Goal: Task Accomplishment & Management: Complete application form

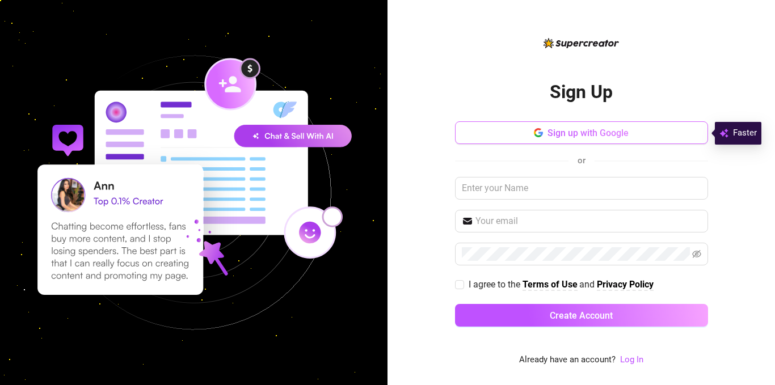
click at [485, 141] on button "Sign up with Google" at bounding box center [581, 132] width 253 height 23
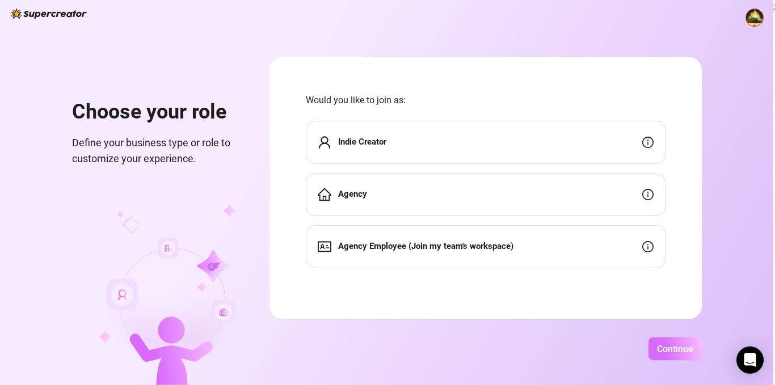
click at [670, 356] on button "Continue" at bounding box center [674, 348] width 53 height 23
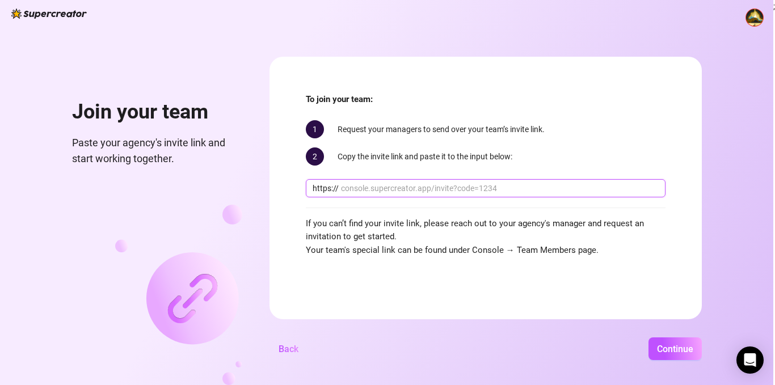
paste input "[DOMAIN_NAME][URL]"
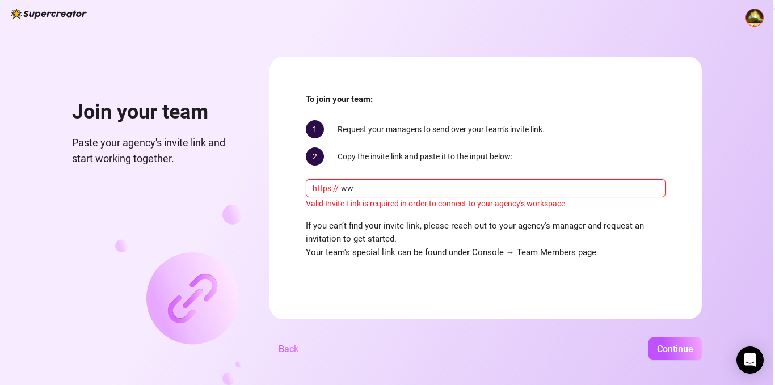
type input "w"
